Goal: Transaction & Acquisition: Book appointment/travel/reservation

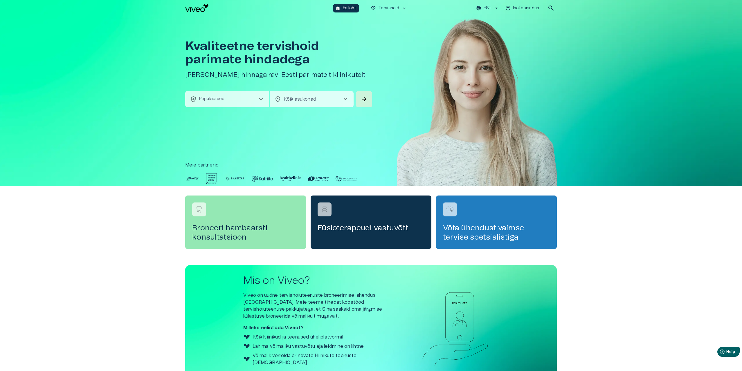
click at [222, 98] on p "Populaarsed" at bounding box center [212, 99] width 26 height 6
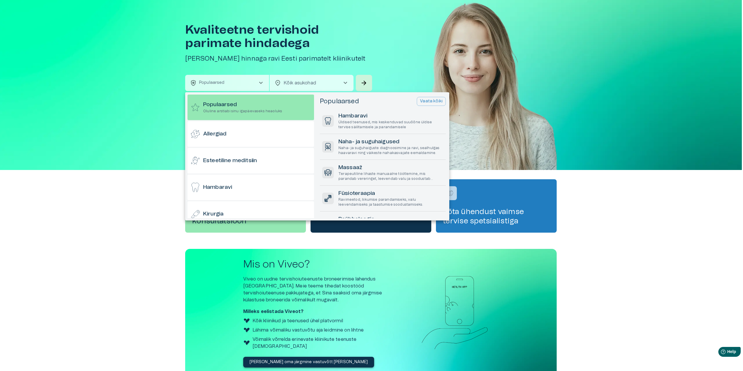
click at [245, 74] on div at bounding box center [371, 185] width 743 height 371
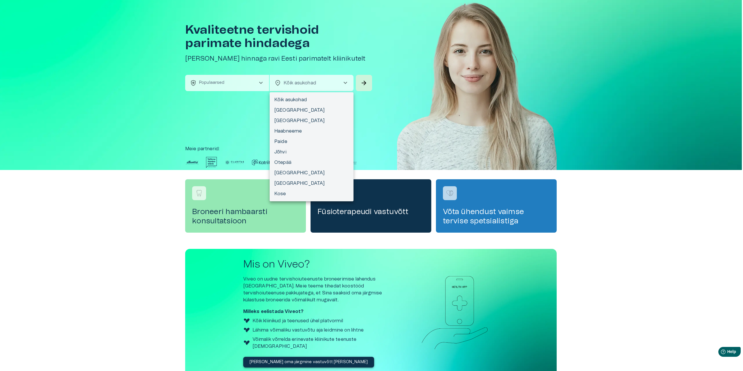
click at [317, 79] on body "Hindame teie privaatsust Kasutame küpsiseid teie sirvimiskogemuse parandamiseks…" at bounding box center [371, 169] width 743 height 371
click at [317, 79] on div at bounding box center [371, 185] width 743 height 371
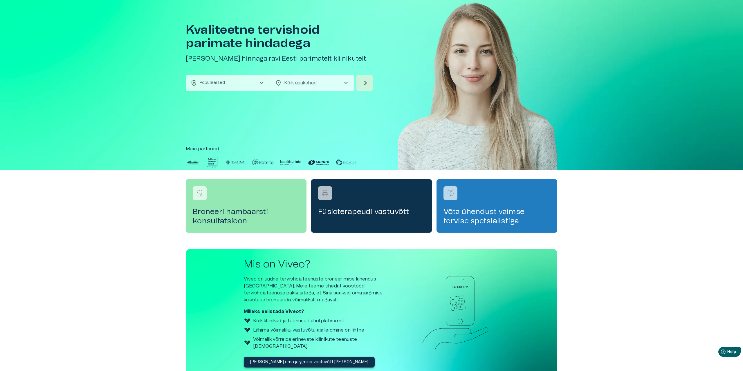
click at [296, 84] on body "Hindame teie privaatsust Kasutame küpsiseid teie sirvimiskogemuse parandamiseks…" at bounding box center [371, 169] width 743 height 371
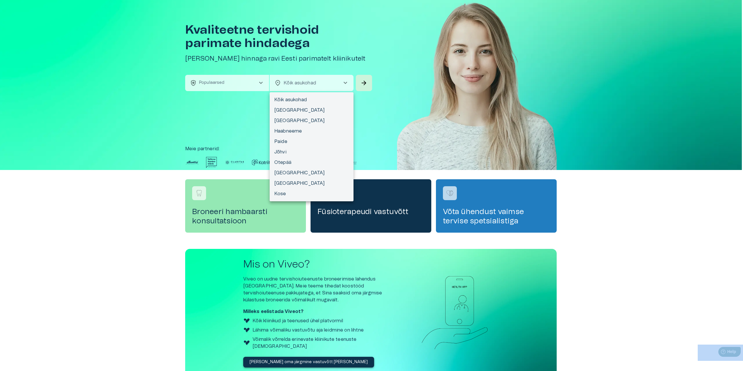
click at [296, 84] on div at bounding box center [371, 185] width 743 height 371
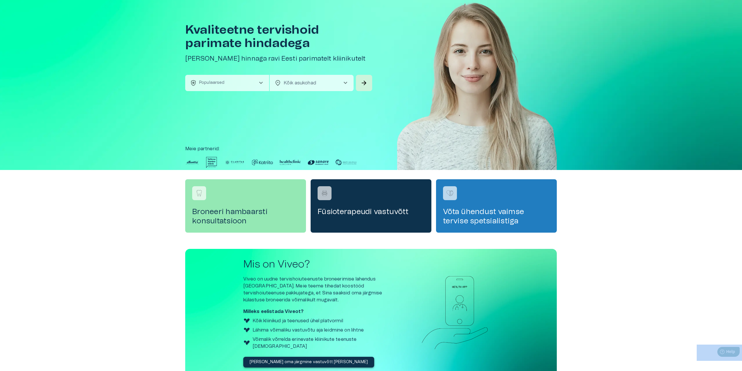
click at [243, 84] on button "health_and_safety Populaarsed chevron_right" at bounding box center [227, 83] width 84 height 16
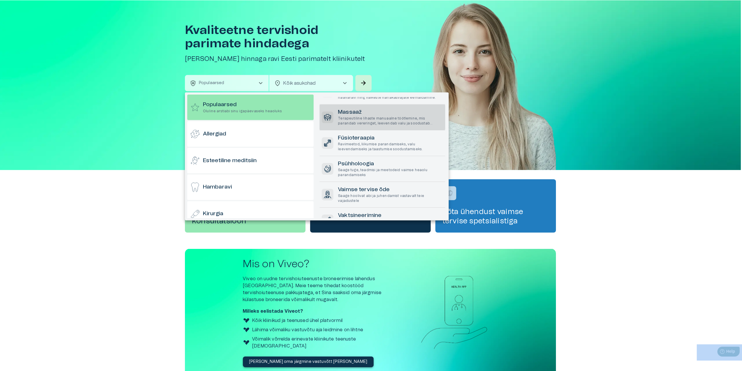
scroll to position [58, 0]
click at [364, 116] on p "Terapeutiline lihaste manuaalne töötlemine, mis parandab vereringet, leevendab …" at bounding box center [390, 118] width 105 height 10
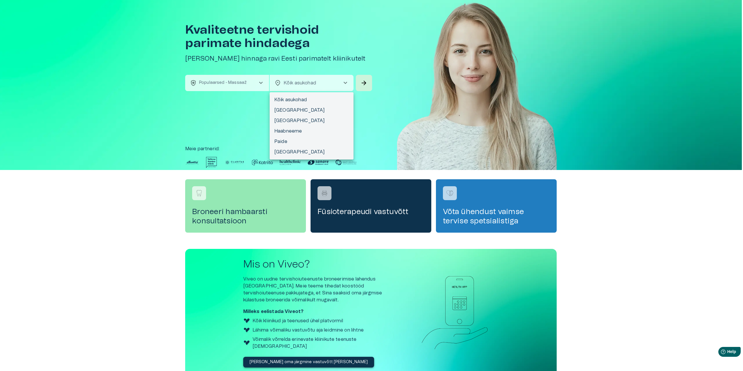
click at [297, 84] on body "Hindame teie privaatsust Kasutame küpsiseid teie sirvimiskogemuse parandamiseks…" at bounding box center [371, 169] width 743 height 371
click at [287, 120] on li "Tallinn" at bounding box center [312, 120] width 84 height 10
type input "**********"
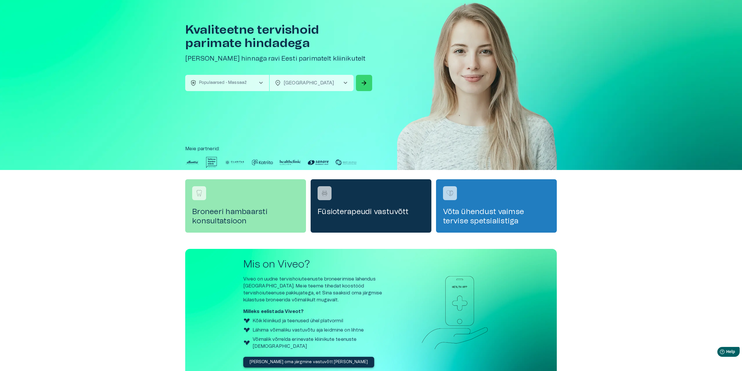
click at [362, 85] on span "arrow_forward" at bounding box center [363, 83] width 7 height 7
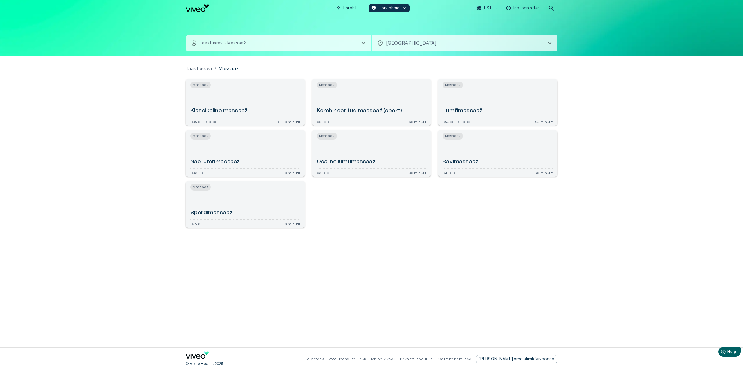
click at [269, 96] on div "Klassikaline massaaž" at bounding box center [245, 103] width 110 height 21
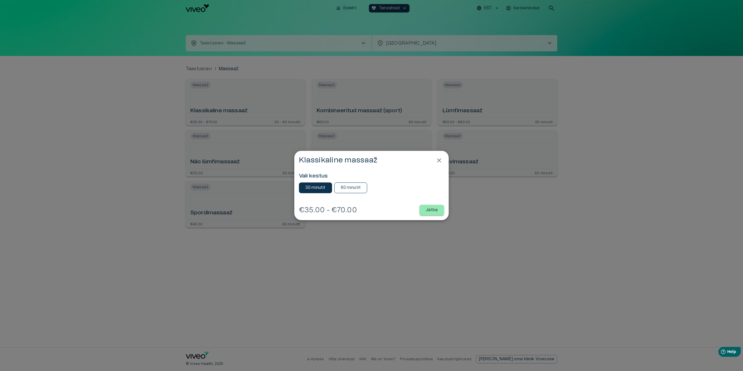
click at [351, 187] on p "60 minutit" at bounding box center [351, 188] width 20 height 6
click at [313, 184] on button "30 minutit" at bounding box center [315, 188] width 33 height 11
click at [436, 210] on p "Jätka" at bounding box center [432, 210] width 12 height 6
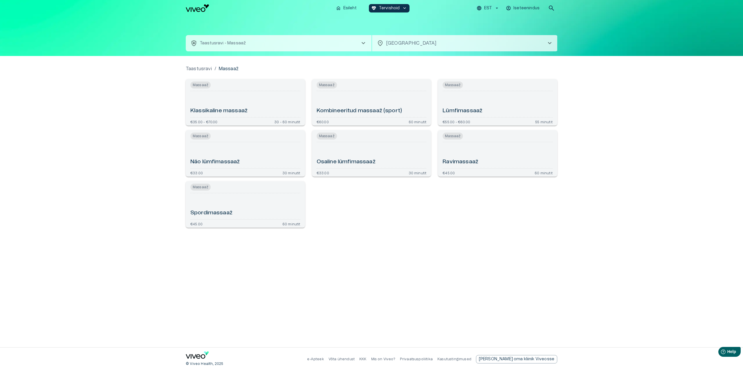
click at [269, 107] on div "Klassikaline massaaž" at bounding box center [245, 103] width 110 height 21
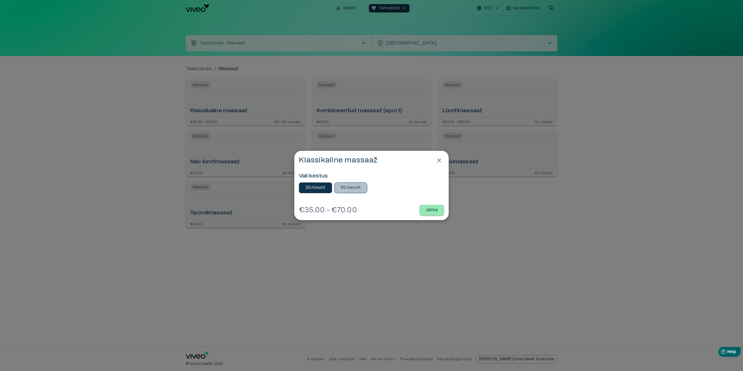
click at [354, 187] on p "60 minutit" at bounding box center [351, 188] width 20 height 6
click at [439, 207] on button "Jätka" at bounding box center [431, 210] width 25 height 11
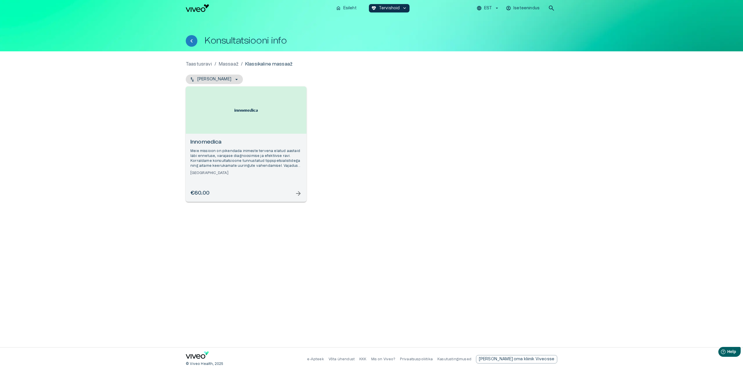
click at [248, 110] on img "Open selected supplier available booking dates" at bounding box center [245, 110] width 23 height 3
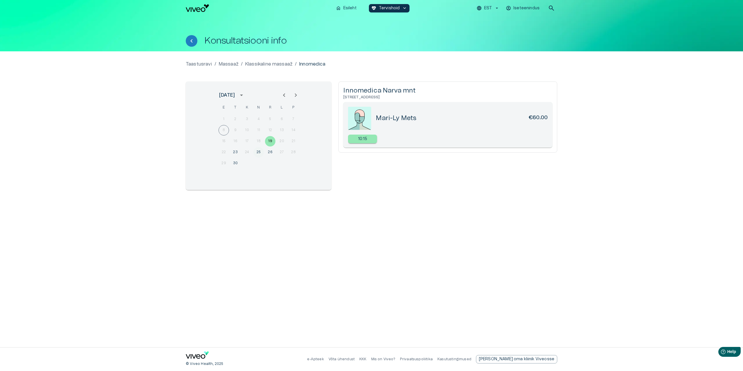
click at [258, 153] on button "25" at bounding box center [258, 152] width 10 height 10
click at [234, 164] on button "30" at bounding box center [235, 163] width 10 height 10
click at [382, 138] on div "10:15" at bounding box center [393, 139] width 29 height 9
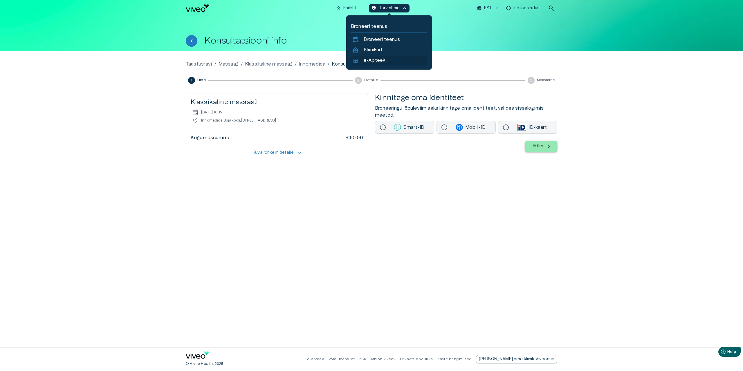
click at [375, 59] on p "e-Apteek" at bounding box center [374, 60] width 21 height 7
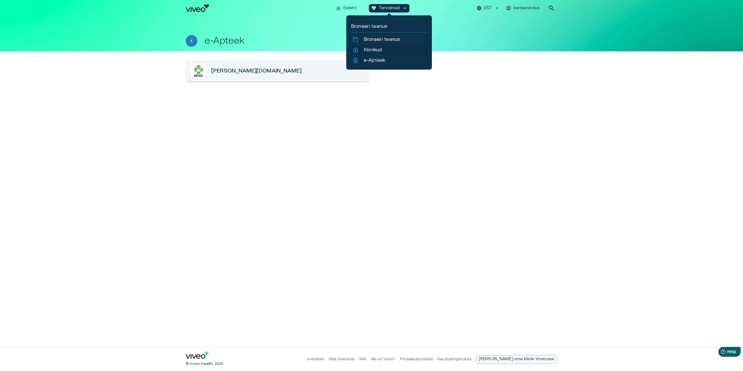
click at [379, 50] on p "Kliinikud" at bounding box center [373, 49] width 18 height 7
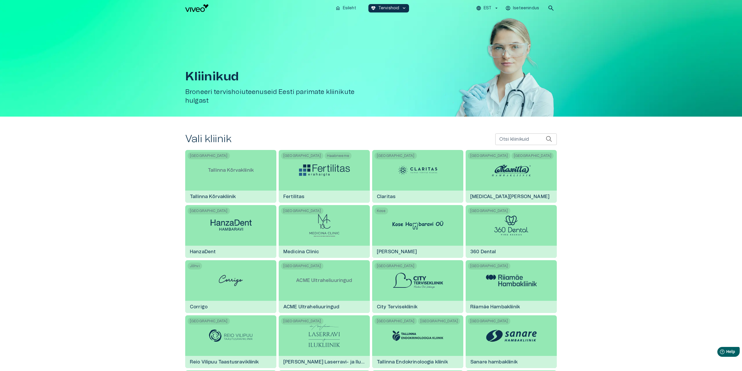
click at [525, 9] on p "Iseteenindus" at bounding box center [526, 8] width 26 height 6
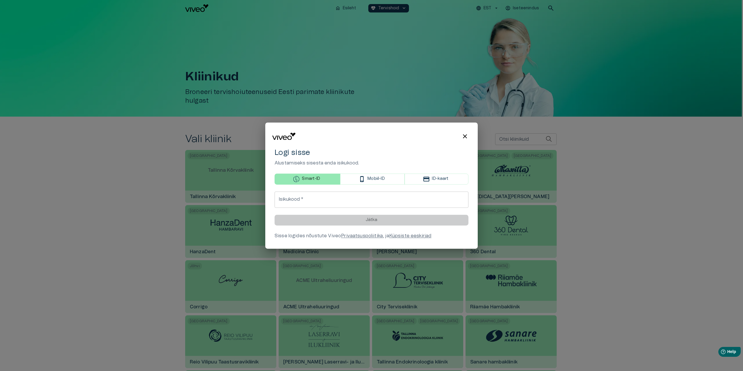
click at [317, 202] on input "Isikukood   *" at bounding box center [372, 200] width 194 height 16
type input "**********"
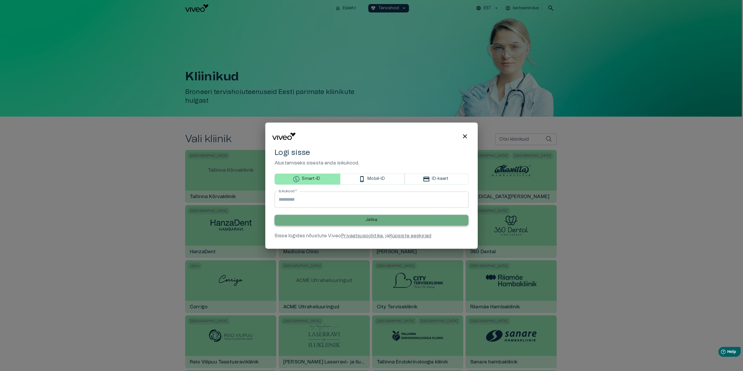
click at [351, 221] on button "Jätka" at bounding box center [372, 220] width 194 height 11
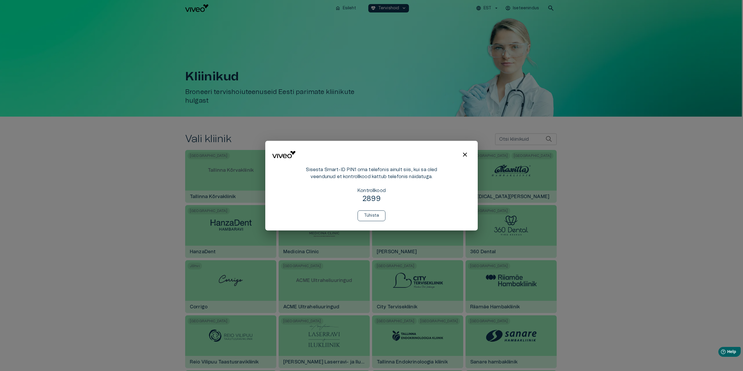
click at [378, 216] on p "Tühista" at bounding box center [371, 216] width 15 height 6
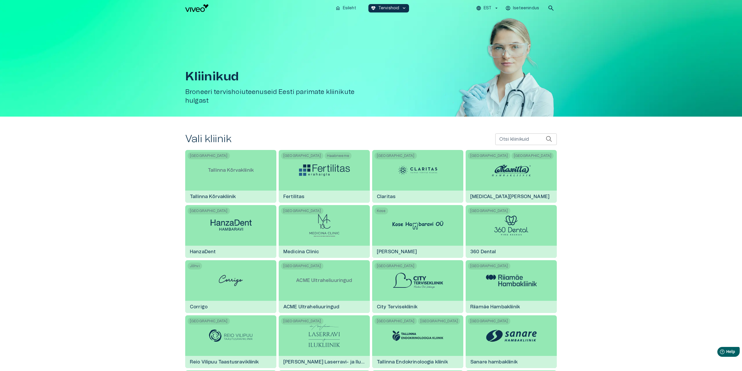
click at [660, 33] on div "Kliinikud Broneeri tervishoiuteenuseid Eesti parimate kliinikute hulgast" at bounding box center [371, 66] width 742 height 100
click at [522, 9] on p "Iseteenindus" at bounding box center [526, 8] width 26 height 6
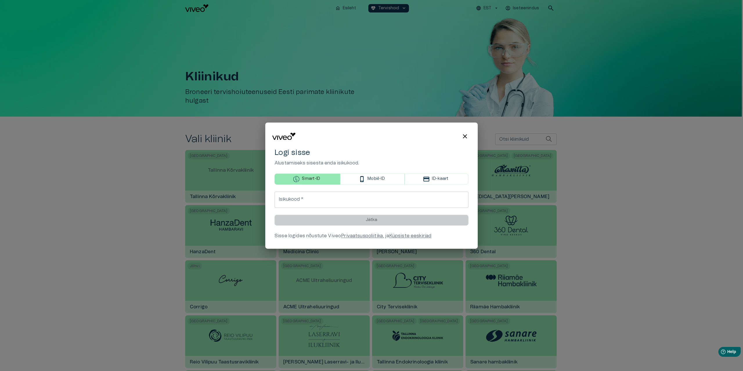
click at [464, 137] on span "close" at bounding box center [464, 136] width 7 height 7
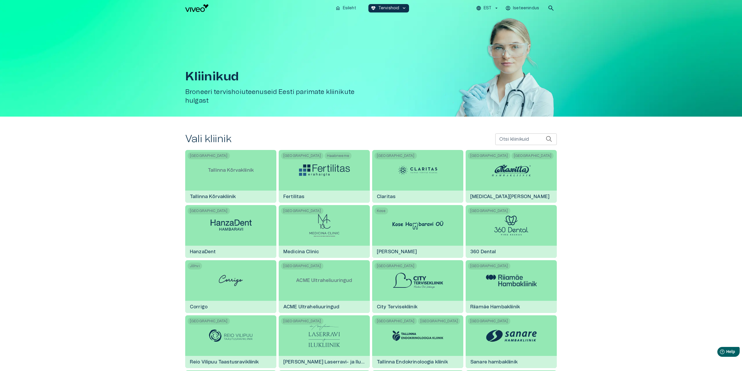
click at [435, 63] on div "Kliinikud Broneeri tervishoiuteenuseid Eesti parimate kliinikute hulgast" at bounding box center [370, 66] width 371 height 100
click at [194, 8] on img "Navigate to homepage" at bounding box center [196, 8] width 23 height 8
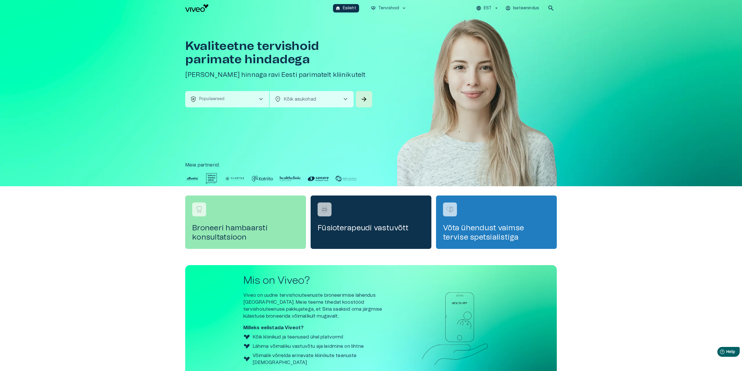
click at [519, 7] on p "Iseteenindus" at bounding box center [526, 8] width 26 height 6
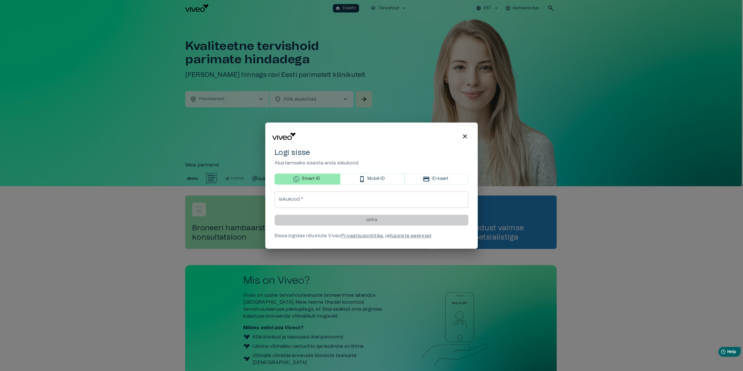
click at [306, 204] on input "Isikukood   *" at bounding box center [372, 200] width 194 height 16
type input "**********"
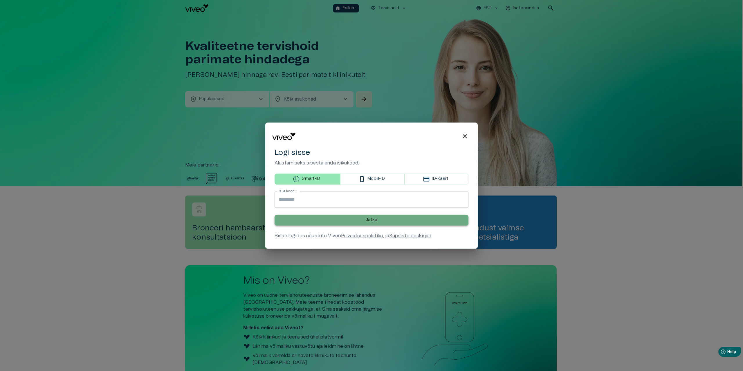
click at [344, 219] on button "Jätka" at bounding box center [372, 220] width 194 height 11
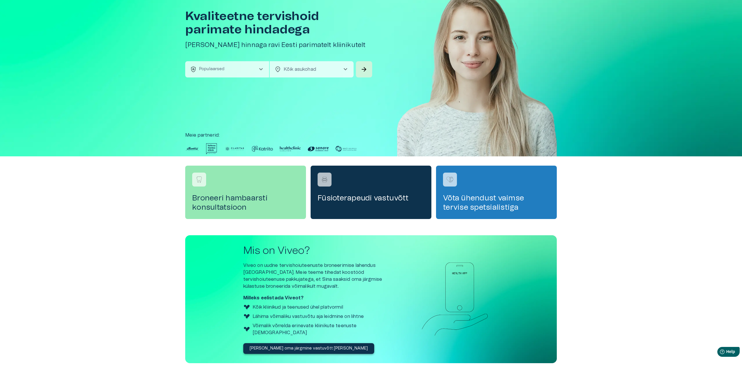
scroll to position [57, 0]
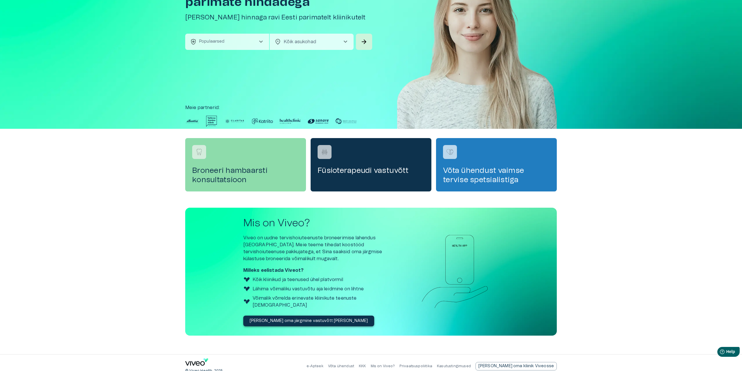
click at [238, 155] on div "Broneeri hambaarsti konsultatsioon" at bounding box center [245, 164] width 121 height 53
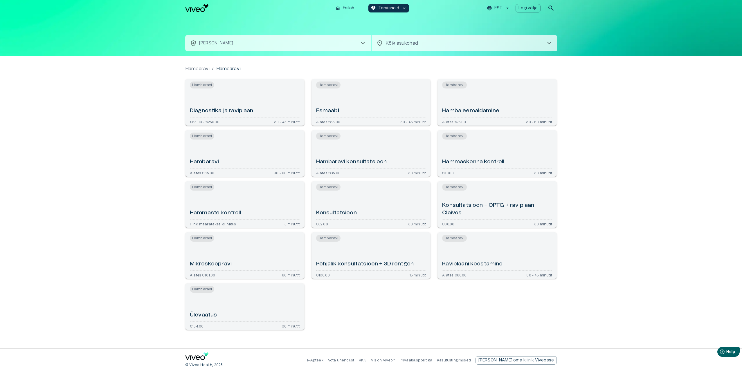
click at [254, 201] on div "Hammaste kontroll" at bounding box center [245, 206] width 110 height 21
click at [242, 163] on div "Hambaravi" at bounding box center [245, 155] width 110 height 21
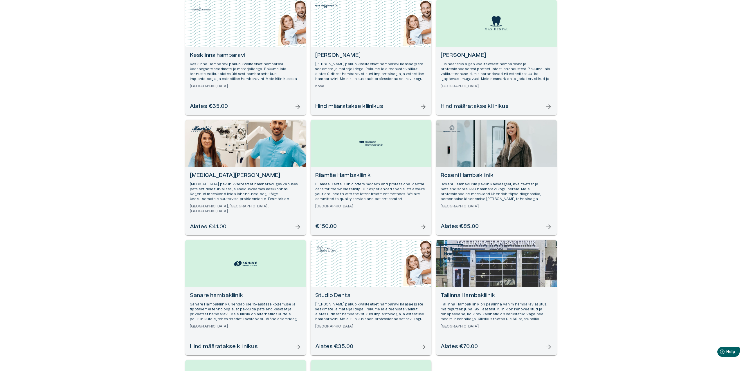
scroll to position [151, 0]
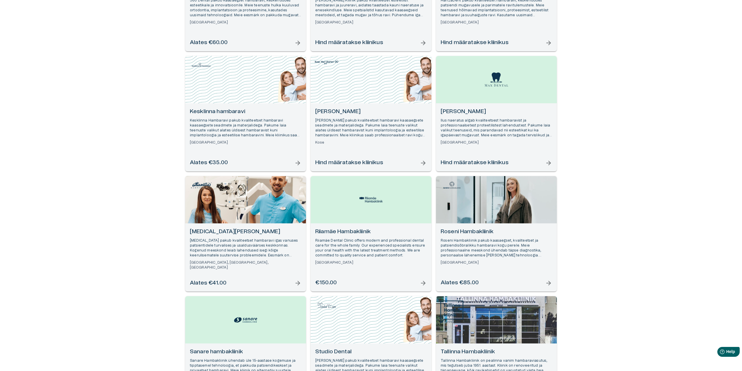
click at [235, 195] on div "Open selected supplier available booking dates" at bounding box center [245, 199] width 121 height 47
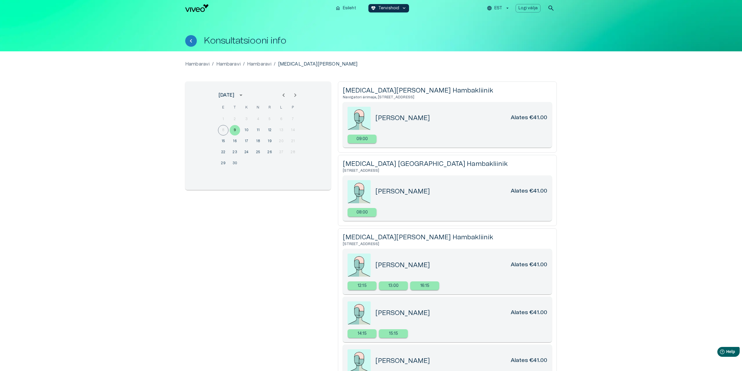
click at [228, 162] on div "29 30" at bounding box center [258, 163] width 93 height 10
click at [231, 162] on button "30" at bounding box center [235, 163] width 10 height 10
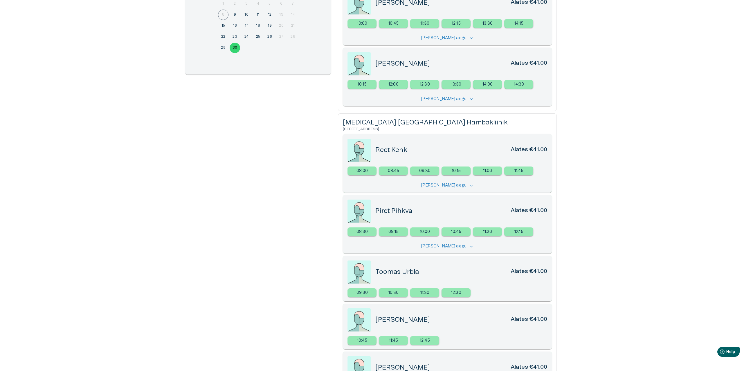
scroll to position [116, 0]
click at [455, 292] on p "12:30" at bounding box center [456, 292] width 10 height 6
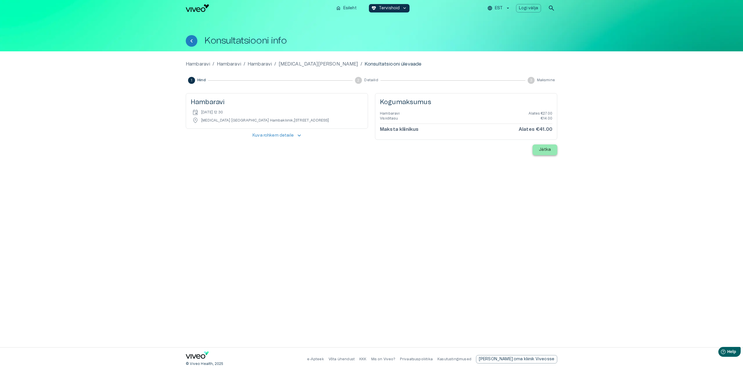
click at [540, 149] on p "Jätka" at bounding box center [545, 150] width 12 height 6
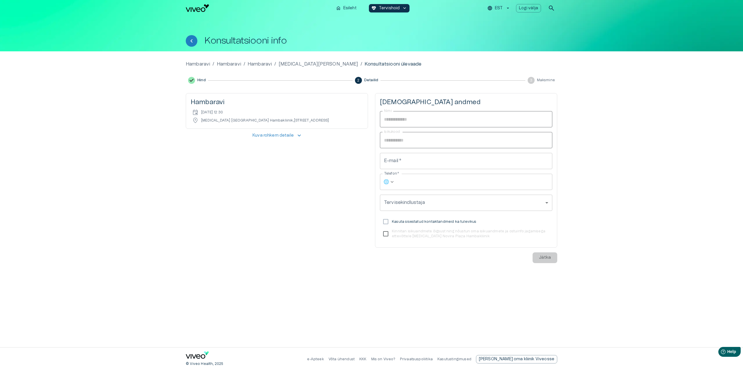
click at [435, 168] on input "E-mail   *" at bounding box center [466, 161] width 172 height 16
click at [595, 206] on div "**********" at bounding box center [371, 199] width 743 height 296
click at [200, 11] on img "Navigate to homepage" at bounding box center [197, 8] width 23 height 8
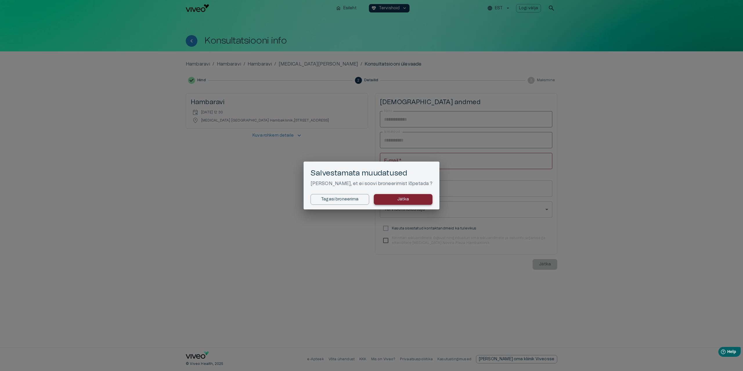
click at [399, 201] on p "Jätka" at bounding box center [403, 199] width 12 height 6
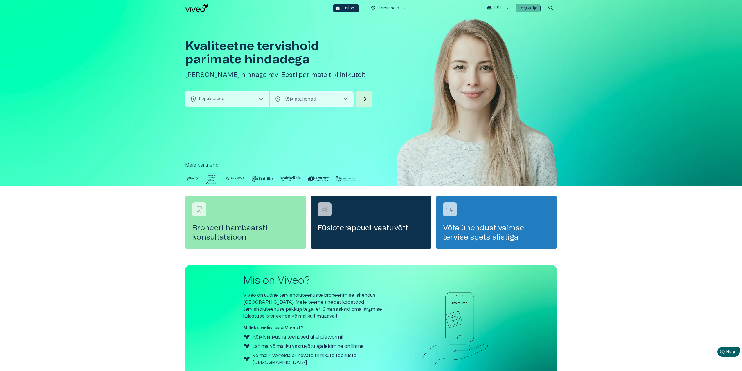
click at [534, 11] on button "Logi välja" at bounding box center [527, 8] width 25 height 8
